Goal: Book appointment/travel/reservation

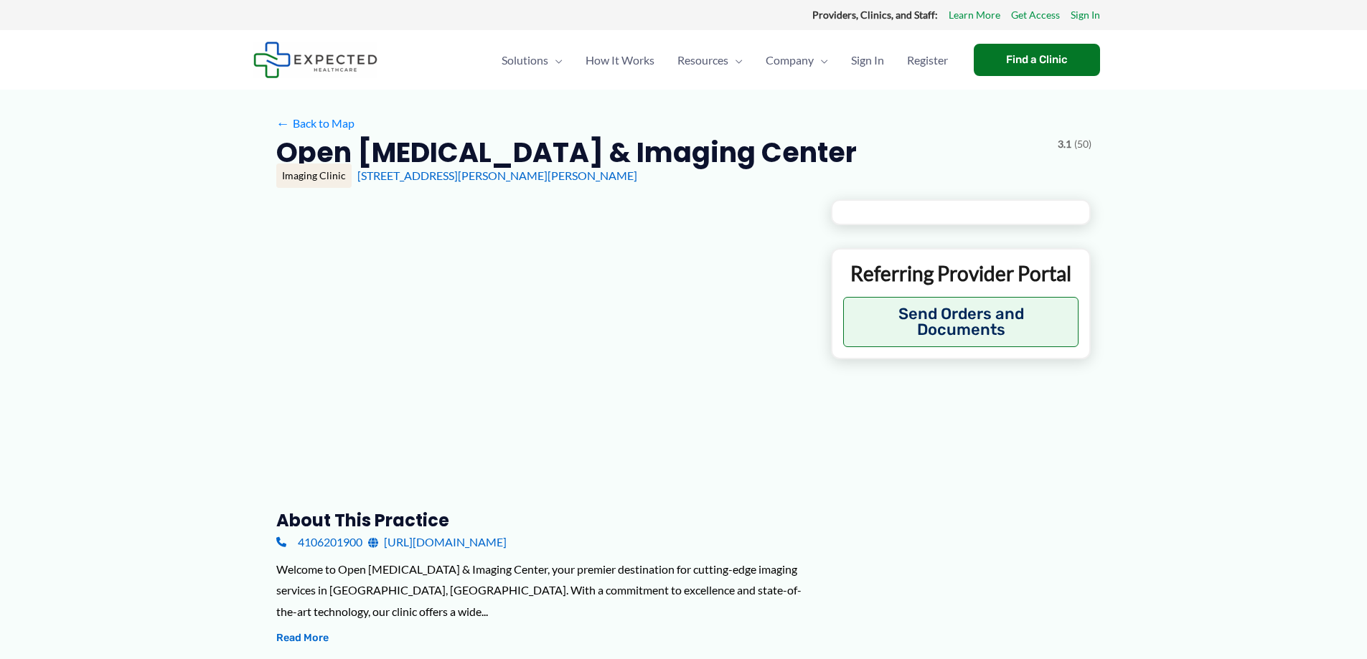
type input "**********"
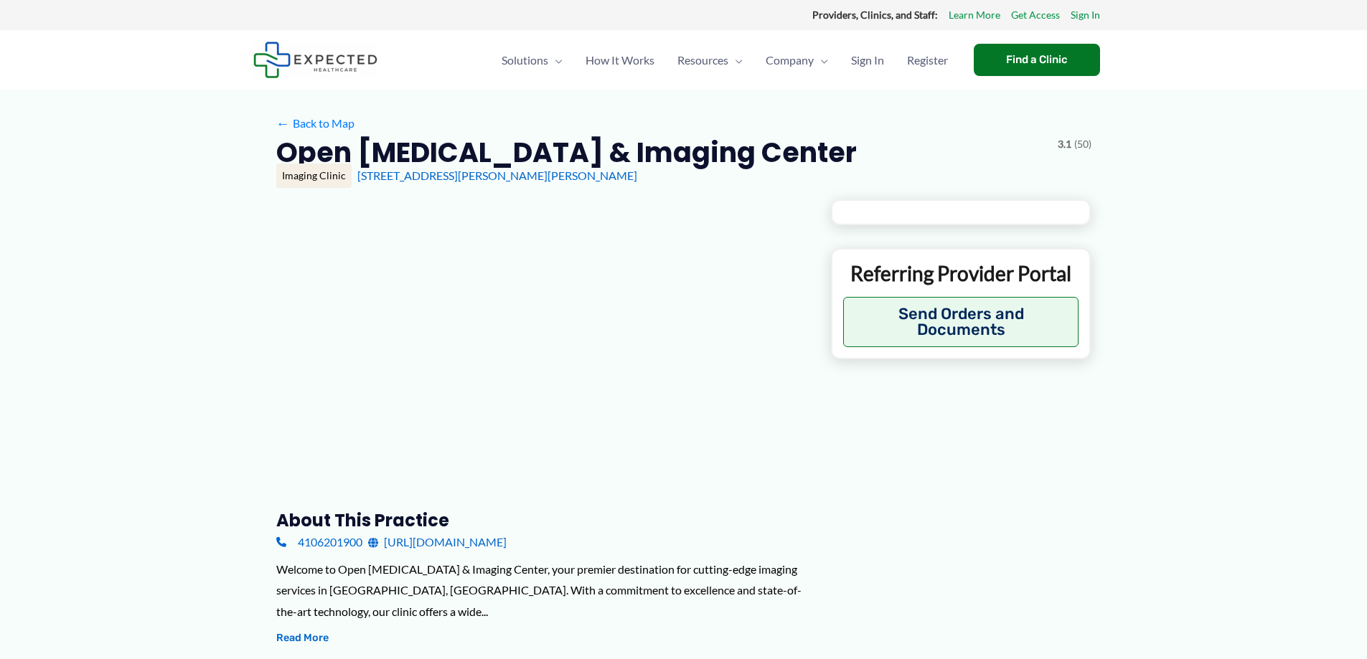
type input "**********"
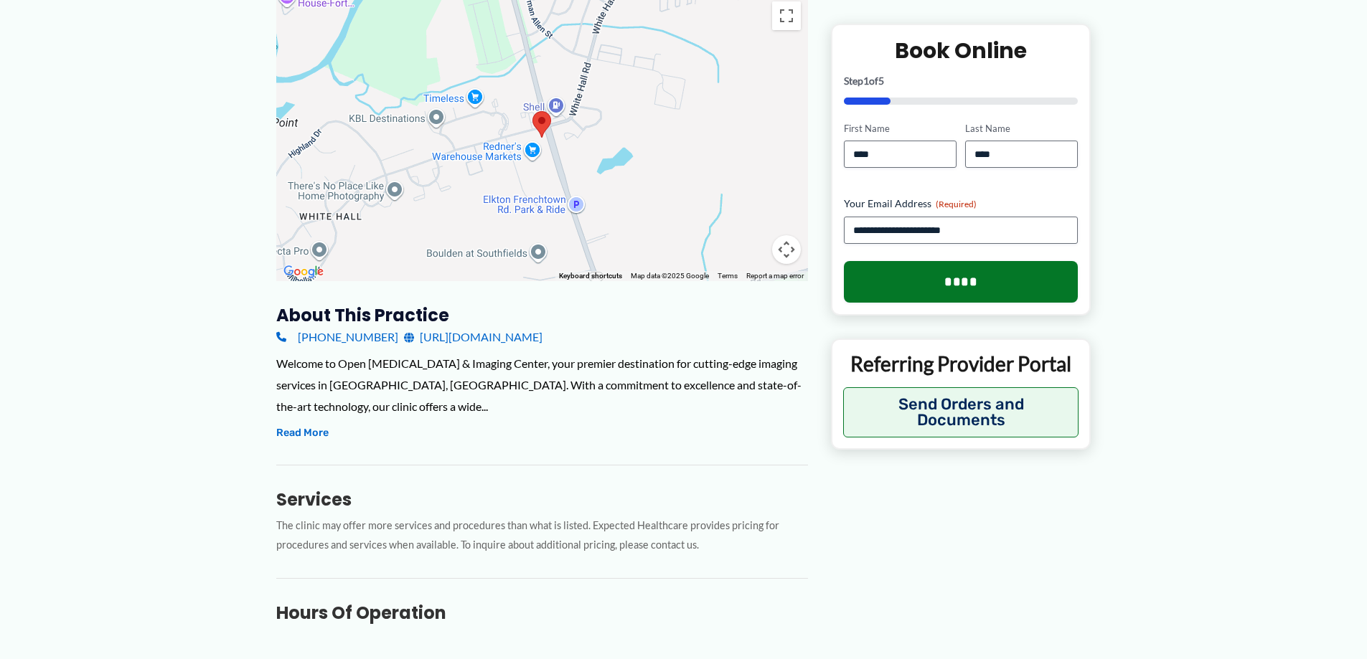
scroll to position [359, 0]
